Goal: Information Seeking & Learning: Check status

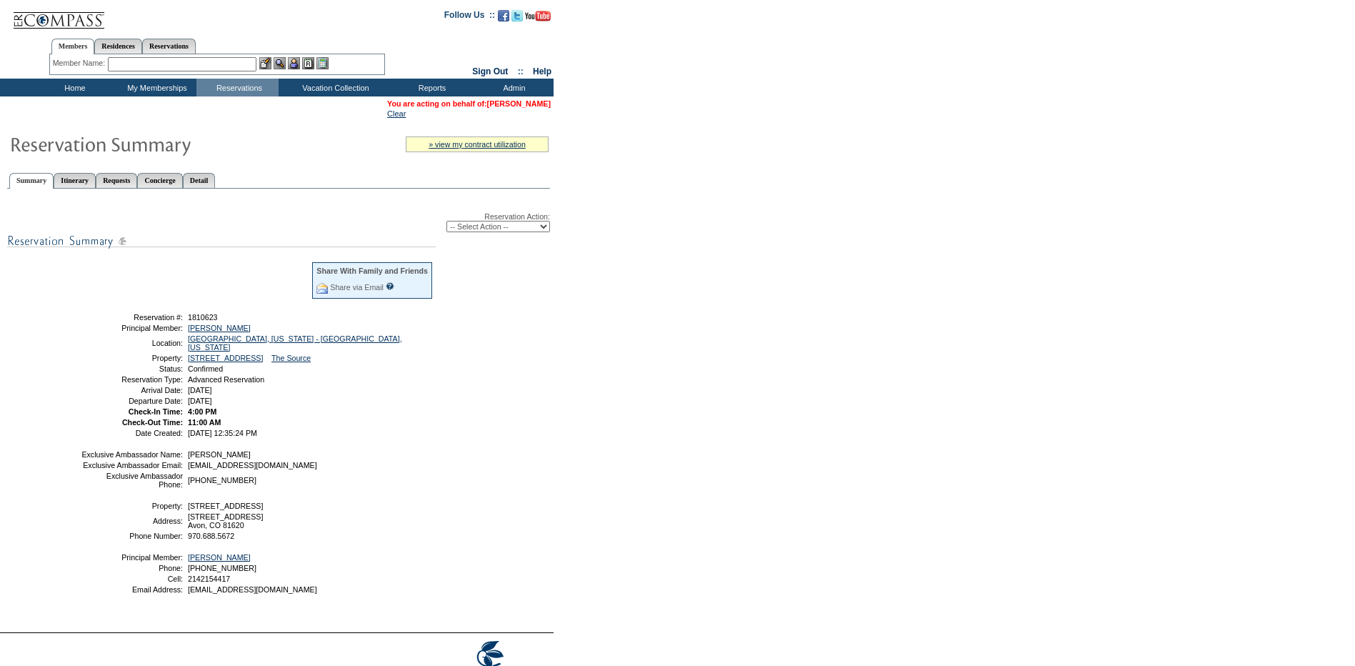
click at [532, 101] on link "[PERSON_NAME]" at bounding box center [519, 103] width 64 height 9
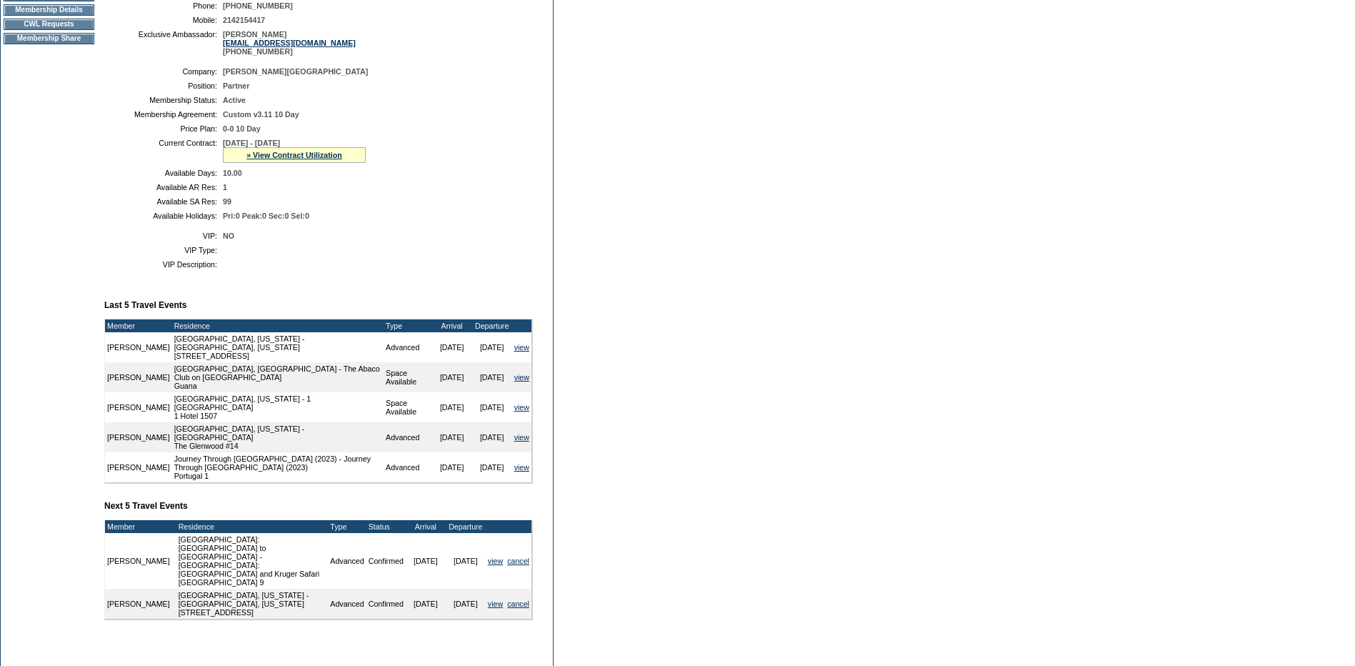
scroll to position [286, 0]
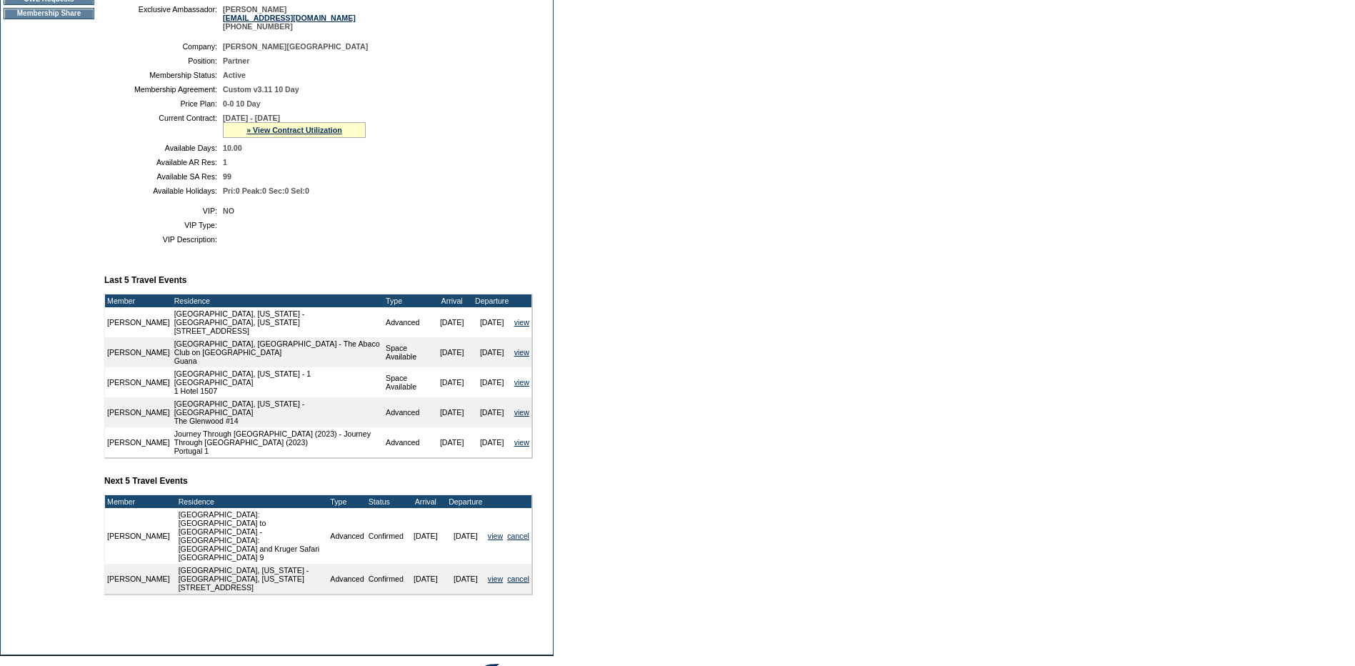
click at [278, 137] on div "» View Contract Utilization" at bounding box center [294, 130] width 143 height 16
click at [279, 134] on link "» View Contract Utilization" at bounding box center [294, 130] width 96 height 9
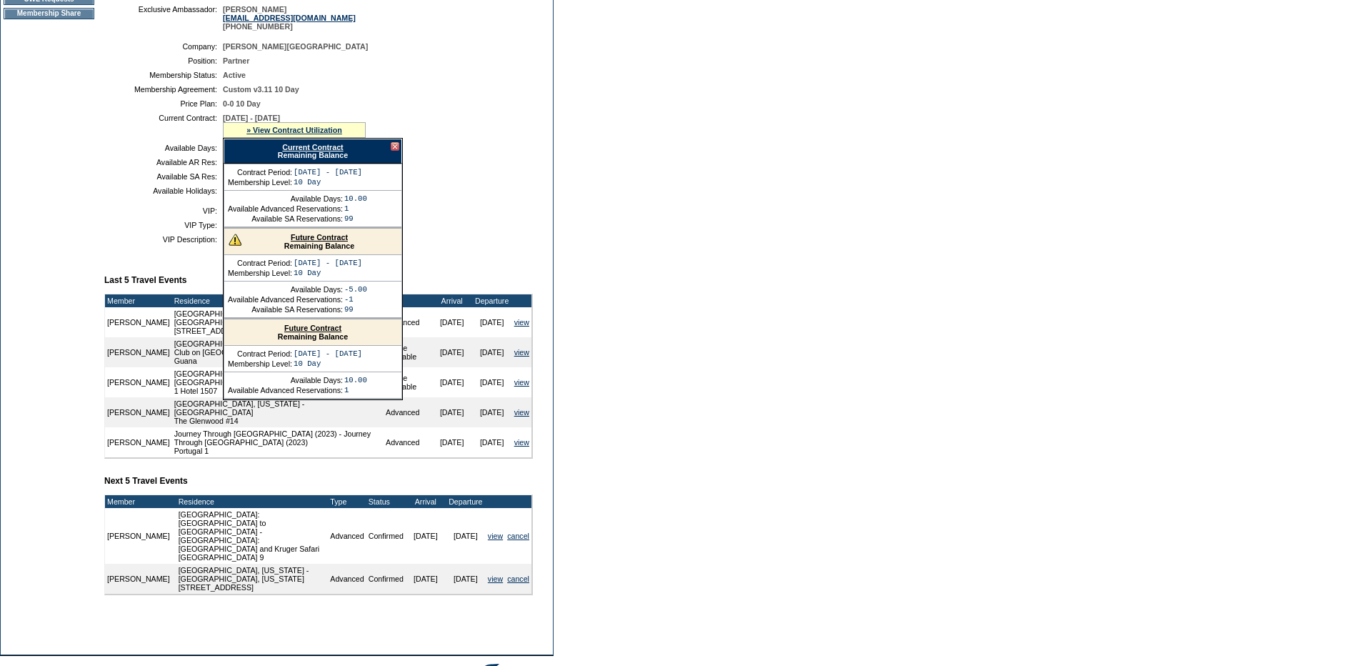
click at [332, 151] on link "Current Contract" at bounding box center [312, 147] width 61 height 9
click at [394, 151] on div at bounding box center [395, 146] width 9 height 9
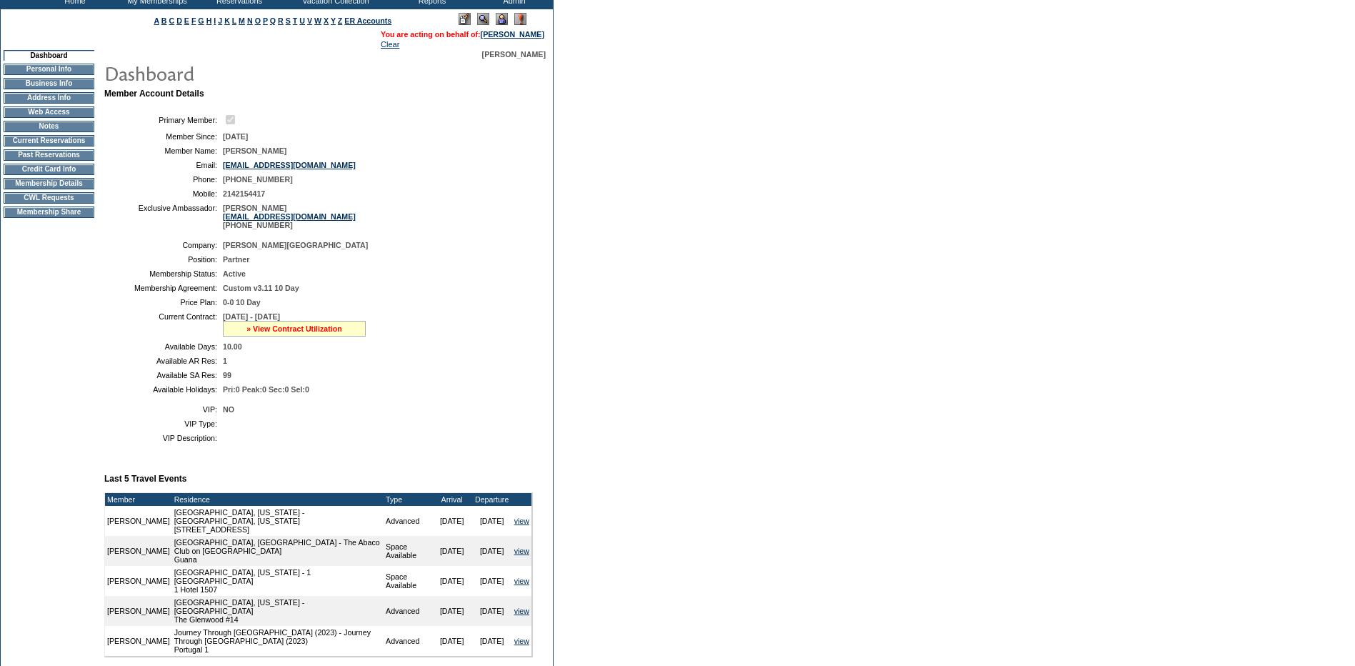
scroll to position [0, 0]
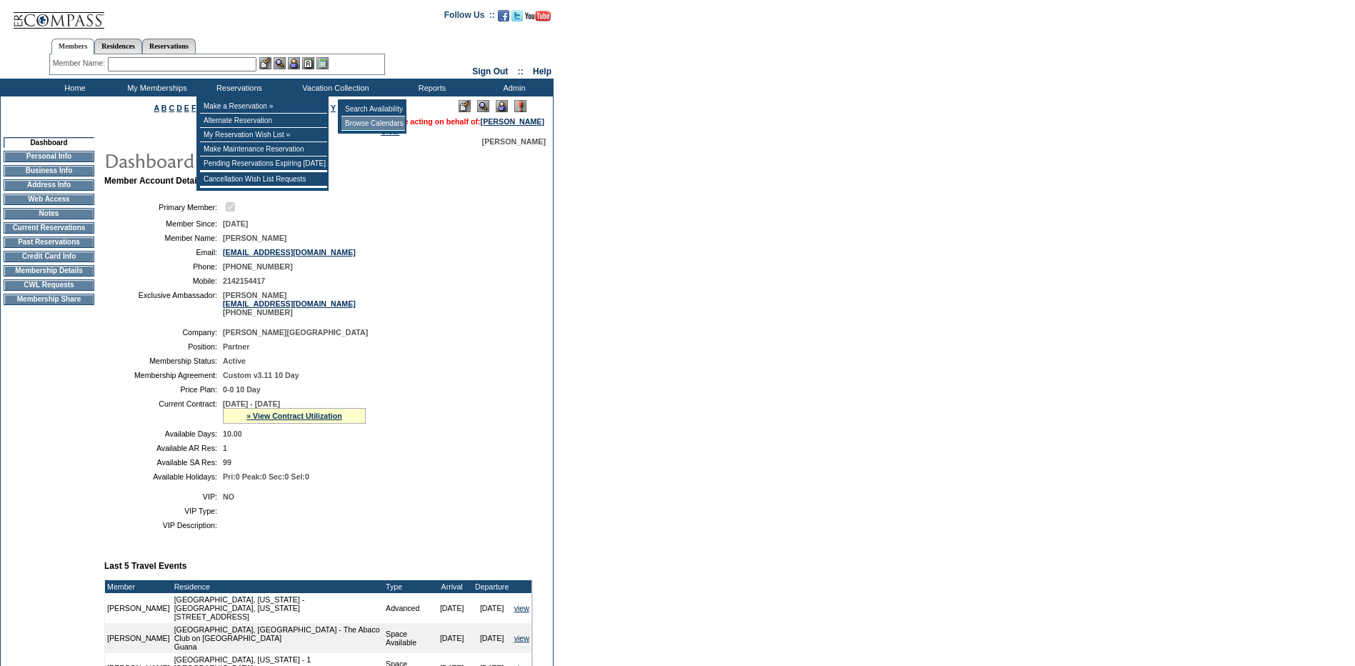
click at [358, 123] on td "Browse Calendars" at bounding box center [374, 123] width 64 height 14
